Goal: Find specific page/section: Find specific page/section

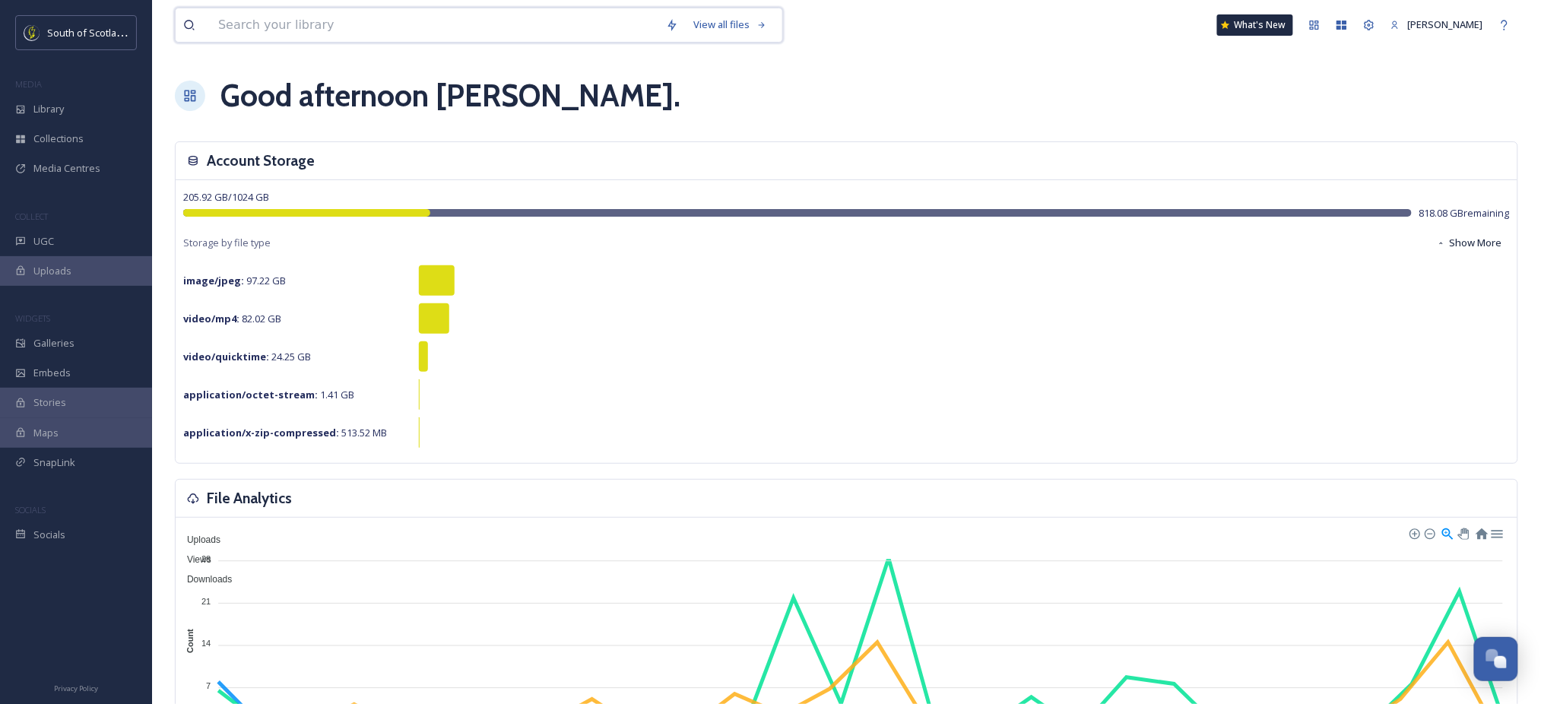
click at [579, 21] on input at bounding box center [435, 24] width 448 height 33
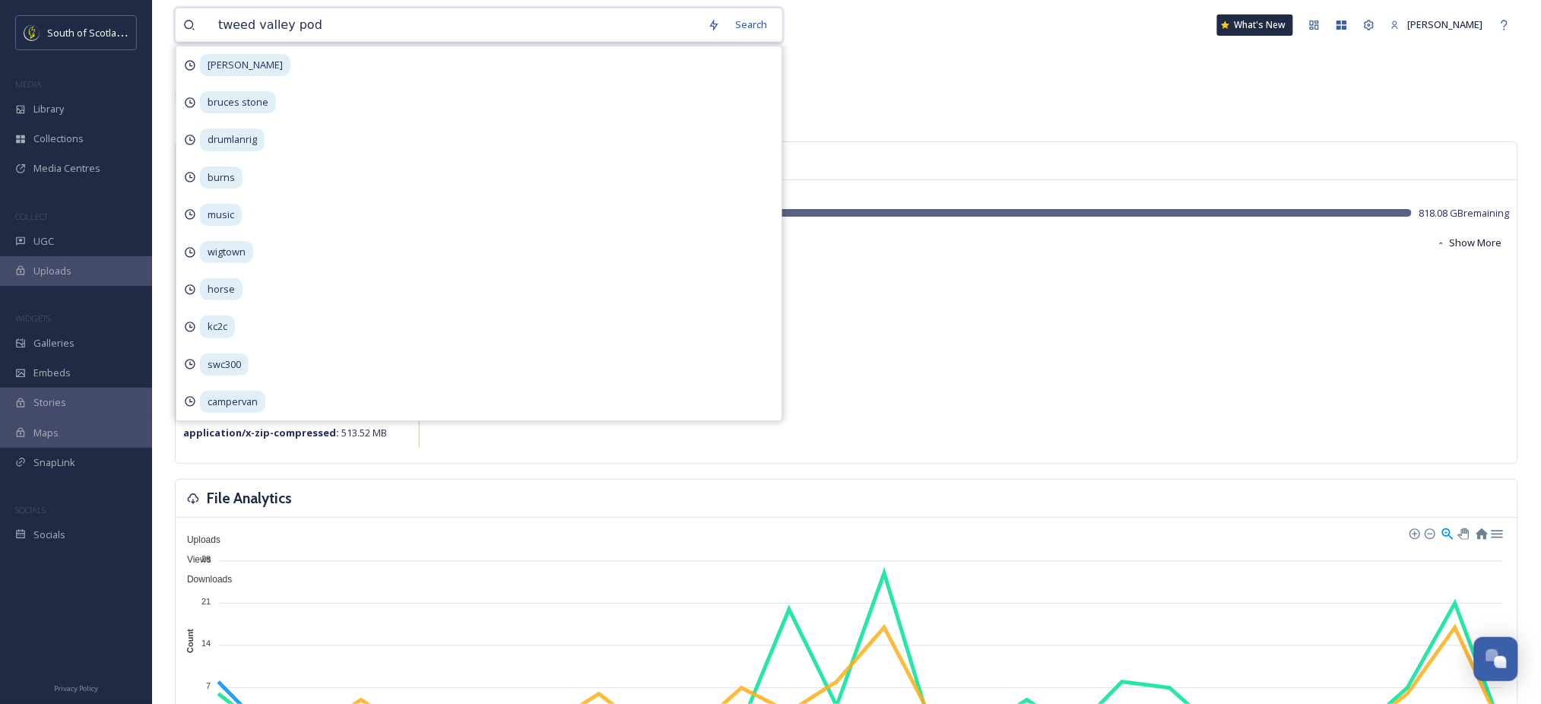
type input "tweed valley pods"
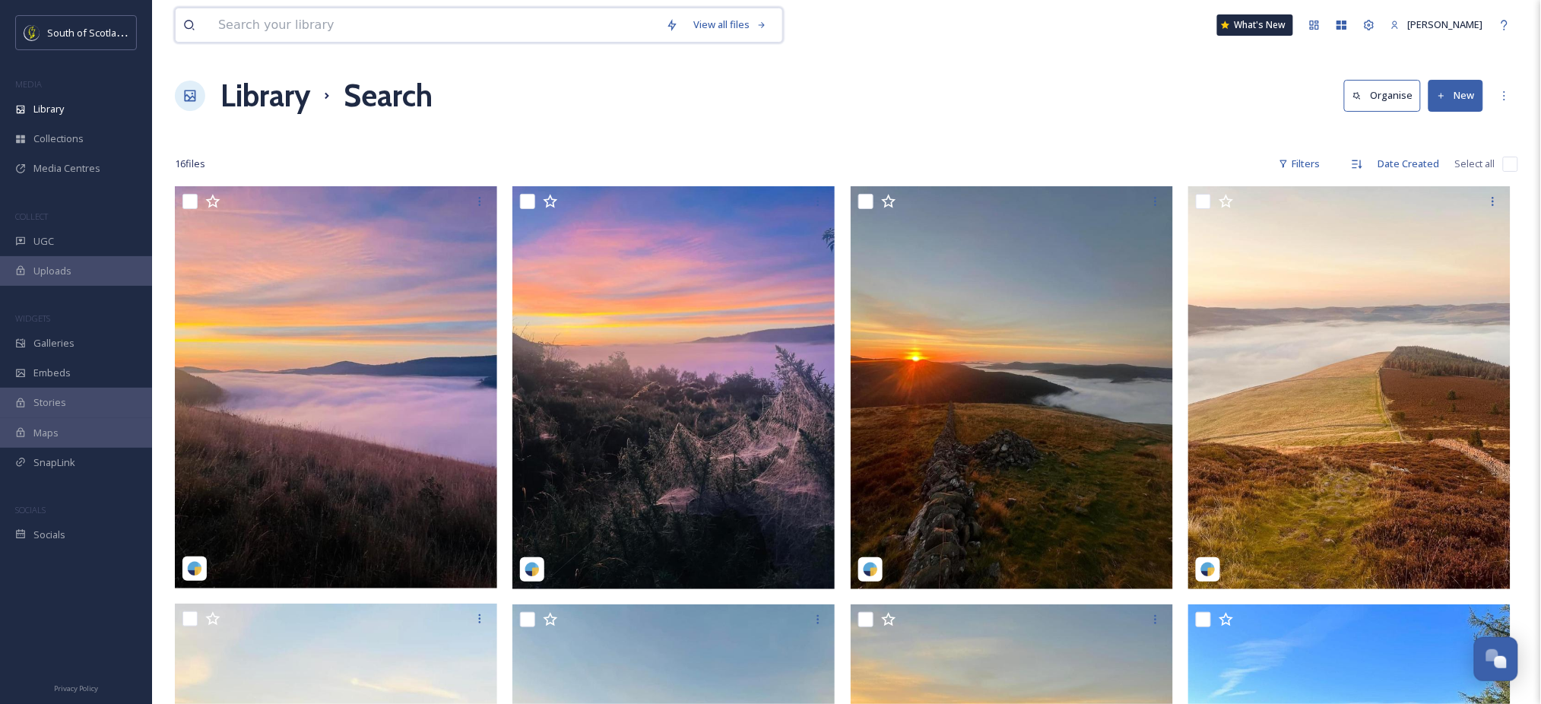
click at [563, 16] on input at bounding box center [435, 24] width 448 height 33
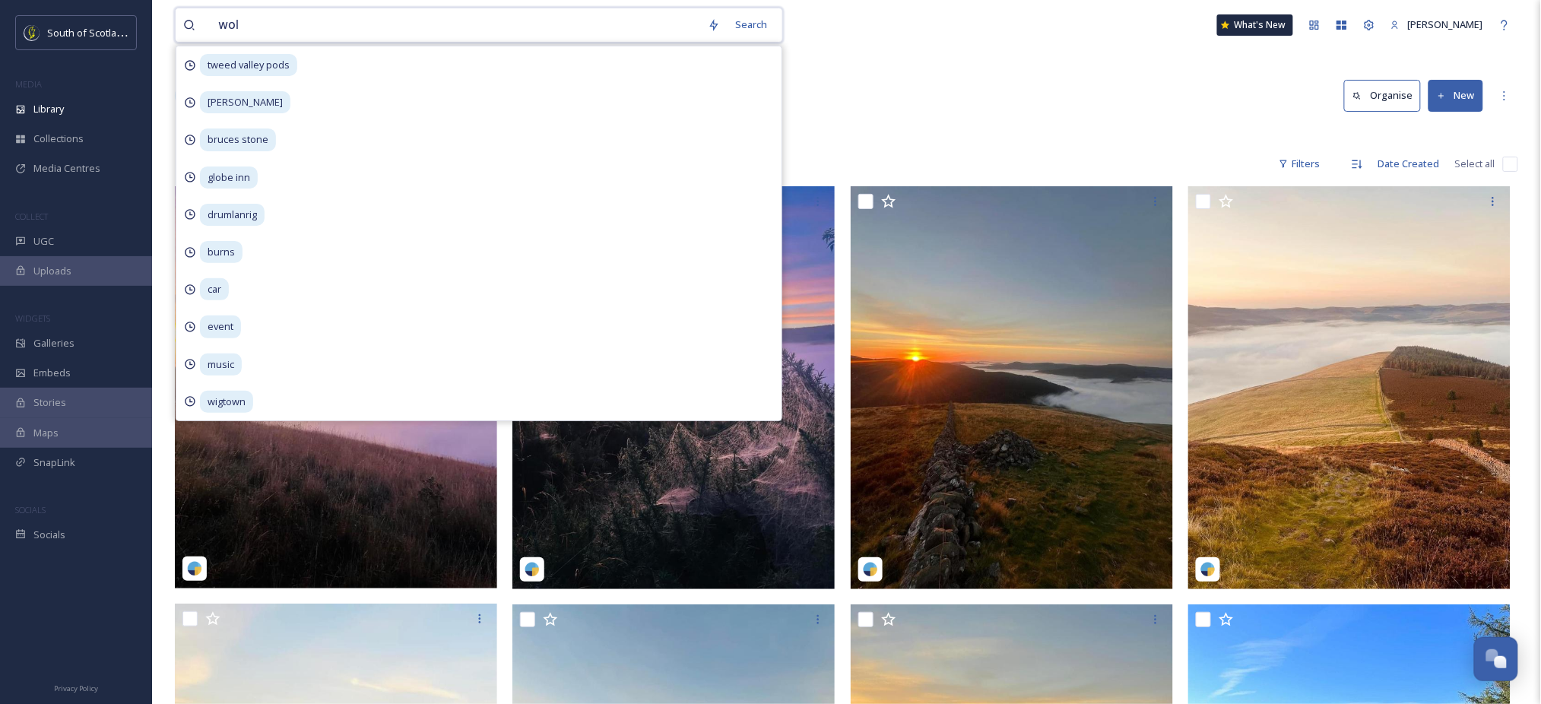
type input "[PERSON_NAME]"
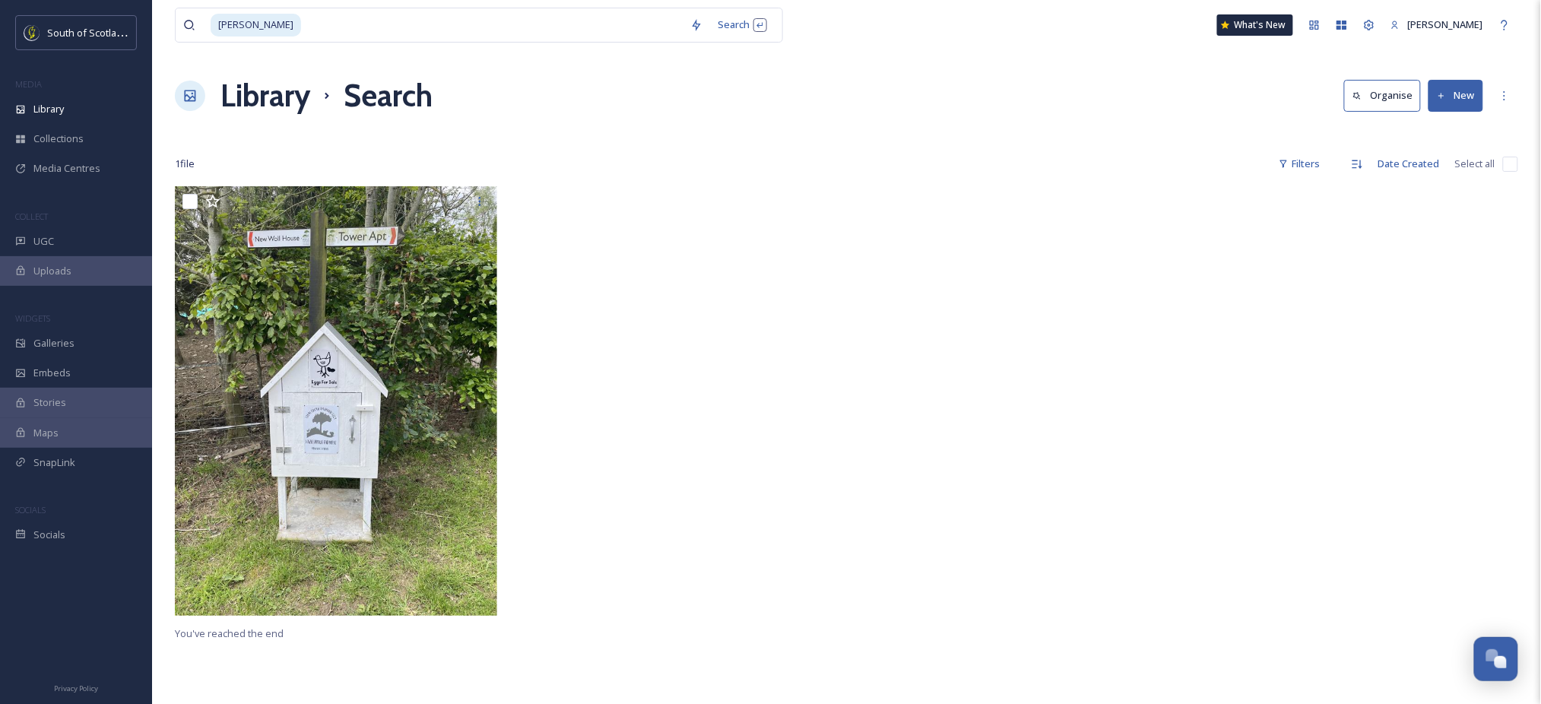
click at [843, 300] on div at bounding box center [847, 404] width 1344 height 437
